Goal: Task Accomplishment & Management: Use online tool/utility

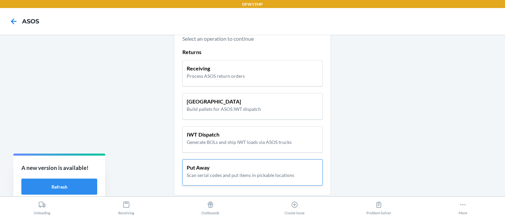
click at [207, 170] on p "Put Away" at bounding box center [241, 168] width 108 height 8
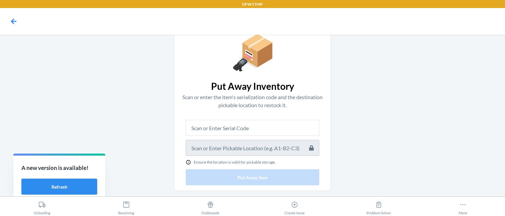
click at [214, 135] on input "text" at bounding box center [253, 128] width 134 height 16
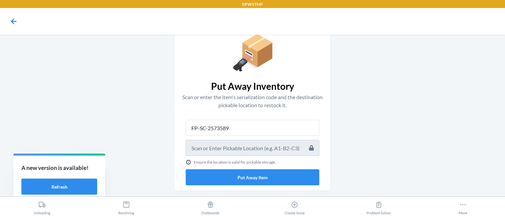
type input "FP-SC-2573589"
click at [186, 169] on button "Put Away Item" at bounding box center [253, 177] width 134 height 16
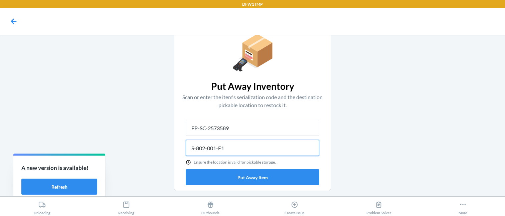
click at [237, 145] on input "S-802-001-E1" at bounding box center [253, 148] width 134 height 16
click at [237, 146] on input "S-802-001-E1" at bounding box center [253, 148] width 134 height 16
type input "S-802-001-E1"
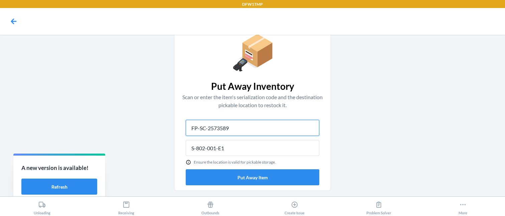
click at [197, 130] on input "FP-SC-2573589" at bounding box center [253, 128] width 134 height 16
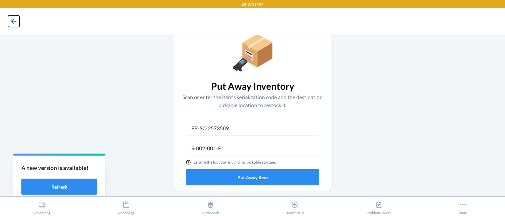
click at [9, 18] on icon at bounding box center [13, 21] width 11 height 11
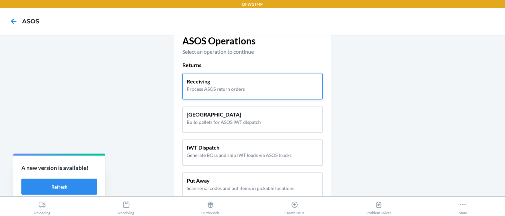
click at [202, 98] on div "Receiving Process ASOS return orders" at bounding box center [253, 86] width 140 height 26
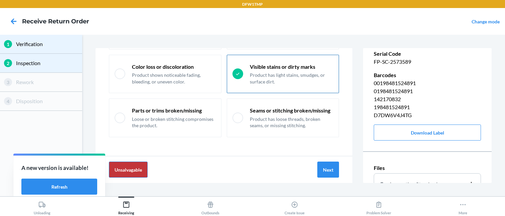
scroll to position [202, 0]
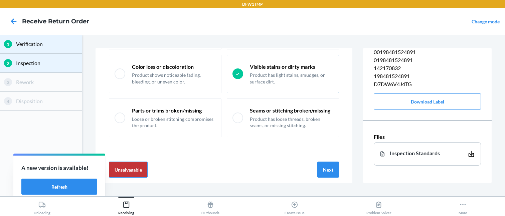
click at [7, 21] on div at bounding box center [13, 21] width 17 height 17
click at [12, 21] on icon at bounding box center [14, 21] width 6 height 6
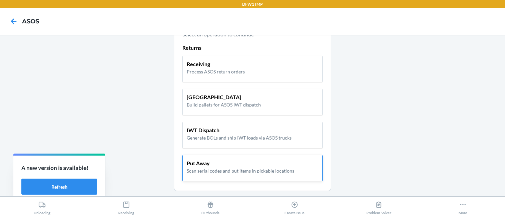
click at [211, 180] on div "Put Away Scan serial codes and put items in pickable locations" at bounding box center [253, 168] width 140 height 26
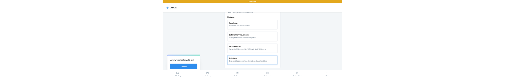
scroll to position [15, 0]
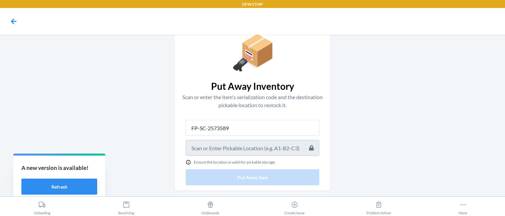
type input "FP-SC-2573589"
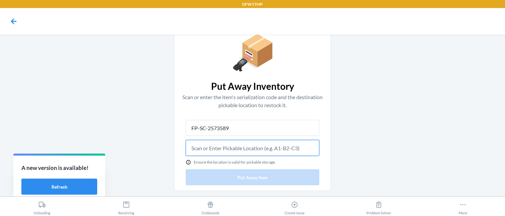
paste input "S-802-001-E1"
type input "S-802-001-E1"
